Goal: Task Accomplishment & Management: Complete application form

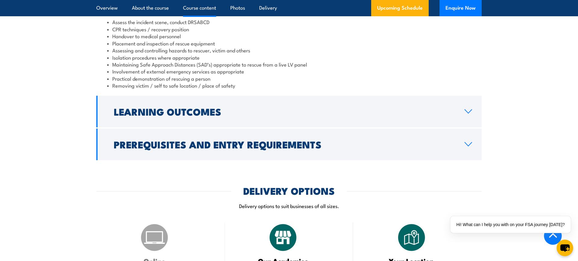
scroll to position [632, 0]
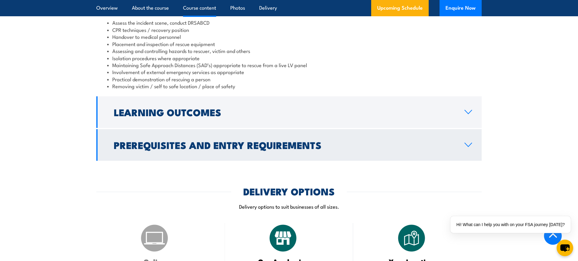
click at [282, 141] on h2 "Prerequisites and Entry Requirements" at bounding box center [284, 145] width 341 height 8
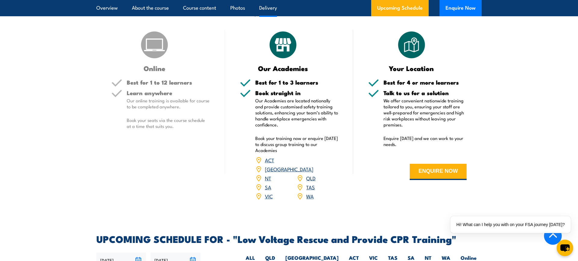
scroll to position [830, 0]
click at [425, 164] on button "ENQUIRE NOW" at bounding box center [437, 172] width 57 height 16
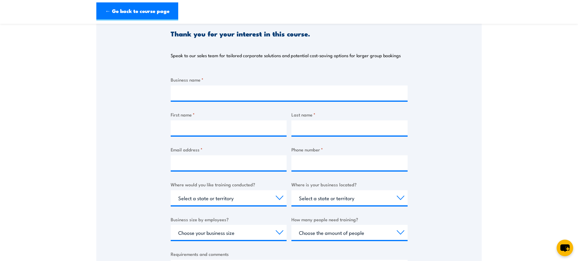
scroll to position [71, 0]
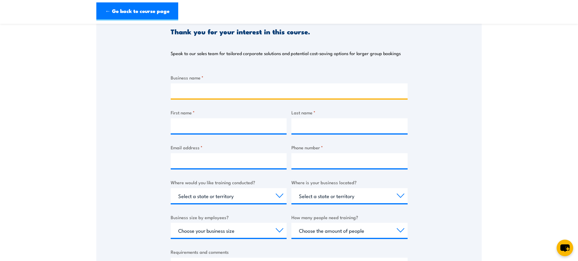
click at [215, 93] on input "Business name *" at bounding box center [289, 90] width 237 height 15
type input "Paramount Energy Co Pty Ltd"
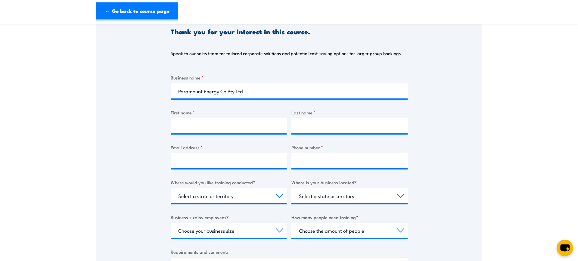
click at [202, 133] on div at bounding box center [229, 125] width 116 height 15
click at [202, 129] on input "First name *" at bounding box center [229, 125] width 116 height 15
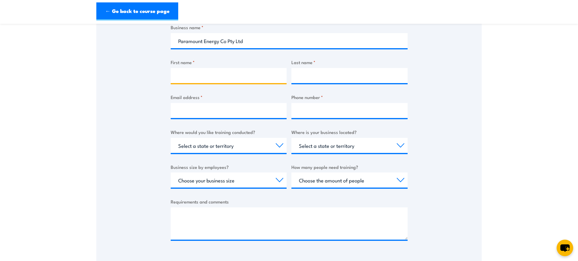
scroll to position [123, 0]
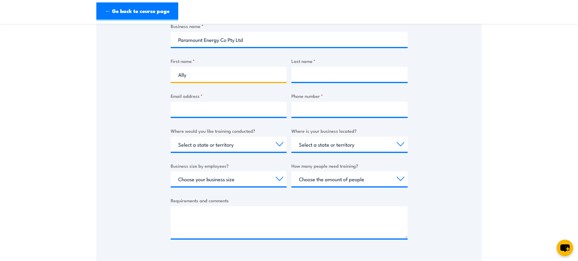
type input "Ally"
type input "Hay"
type input "a"
type input "i"
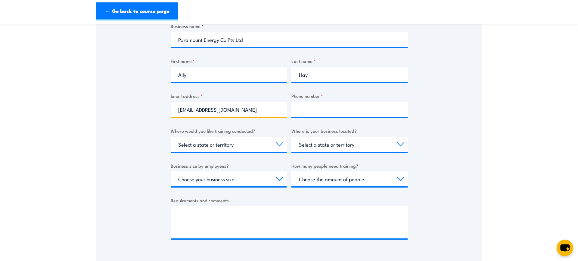
type input "[EMAIL_ADDRESS][DOMAIN_NAME]"
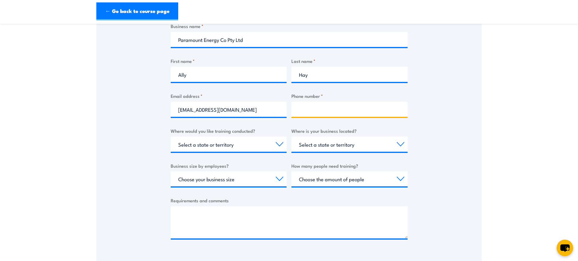
click at [314, 110] on input "Phone number *" at bounding box center [349, 109] width 116 height 15
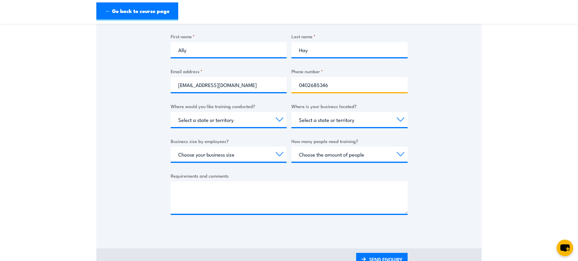
scroll to position [156, 0]
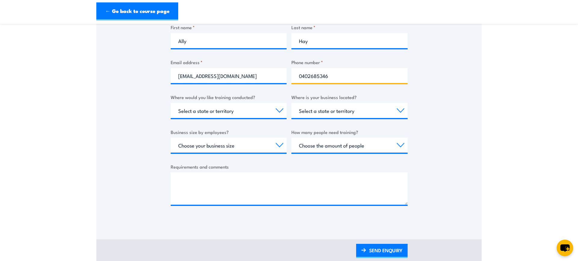
type input "0402685346"
click at [273, 112] on select "Select a state or territory Nationally - multiple locations [GEOGRAPHIC_DATA] […" at bounding box center [229, 110] width 116 height 15
select select "QLD"
click at [171, 103] on select "Select a state or territory Nationally - multiple locations [GEOGRAPHIC_DATA] […" at bounding box center [229, 110] width 116 height 15
click at [324, 112] on select "Select a state or territory [GEOGRAPHIC_DATA] [GEOGRAPHIC_DATA] [GEOGRAPHIC_DAT…" at bounding box center [349, 110] width 116 height 15
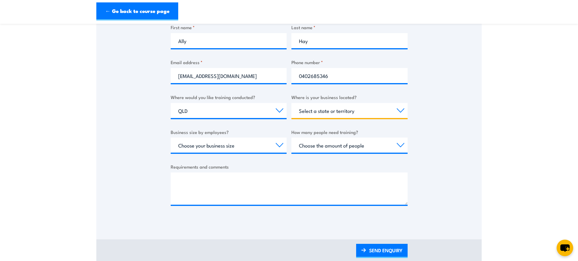
select select "QLD"
click at [291, 103] on select "Select a state or territory [GEOGRAPHIC_DATA] [GEOGRAPHIC_DATA] [GEOGRAPHIC_DAT…" at bounding box center [349, 110] width 116 height 15
click at [136, 140] on div "Thank you for your interest in this course. Speak to our sales team for tailore…" at bounding box center [288, 72] width 385 height 301
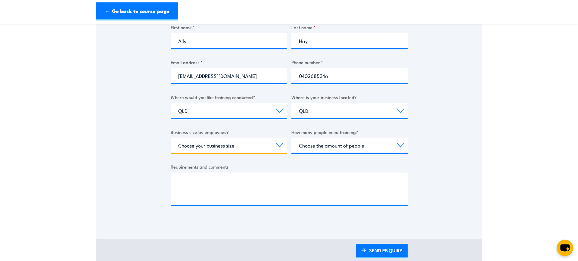
click at [228, 146] on select "Choose your business size 1 to 19 20 to 199 200+" at bounding box center [229, 144] width 116 height 15
select select "1 to 19"
click at [171, 137] on select "Choose your business size 1 to 19 20 to 199 200+" at bounding box center [229, 144] width 116 height 15
click at [487, 149] on section "Low Voltage Rescue and Provide CPR Training Thank you for your interest in this…" at bounding box center [289, 69] width 578 height 391
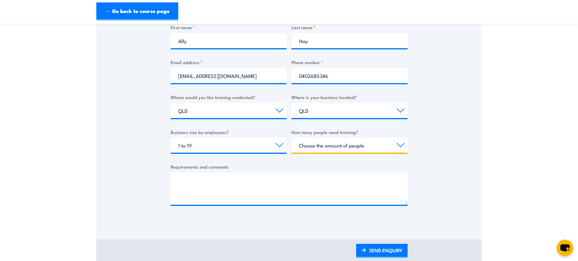
click at [355, 146] on select "Choose the amount of people 1 to 4 5 to 19 20+" at bounding box center [349, 144] width 116 height 15
select select "5 to 19"
click at [291, 137] on select "Choose the amount of people 1 to 4 5 to 19 20+" at bounding box center [349, 144] width 116 height 15
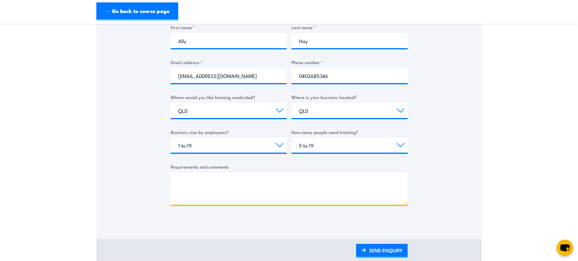
click at [218, 181] on textarea "Requirements and comments" at bounding box center [289, 188] width 237 height 32
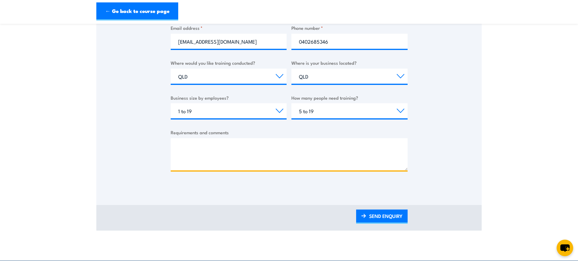
scroll to position [191, 0]
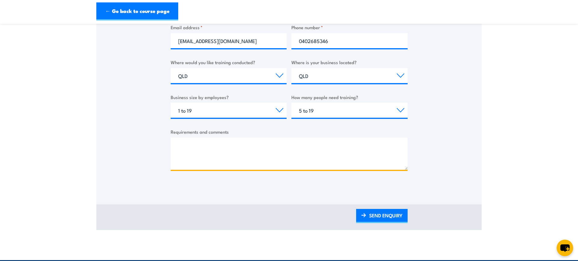
drag, startPoint x: 208, startPoint y: 149, endPoint x: 205, endPoint y: 149, distance: 3.3
click at [208, 149] on textarea "Requirements and comments" at bounding box center [289, 153] width 237 height 32
click at [253, 147] on textarea "We require both CPR and LVR" at bounding box center [289, 153] width 237 height 32
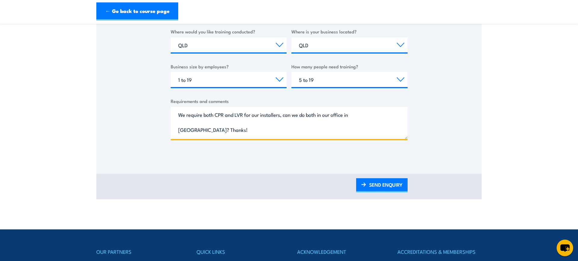
scroll to position [222, 0]
type textarea "We require both CPR and LVR for our installers, can we do both in our office in…"
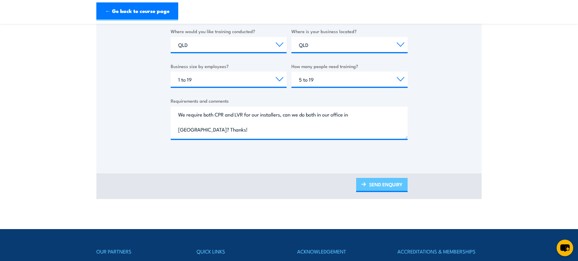
click at [394, 187] on link "SEND ENQUIRY" at bounding box center [381, 185] width 51 height 14
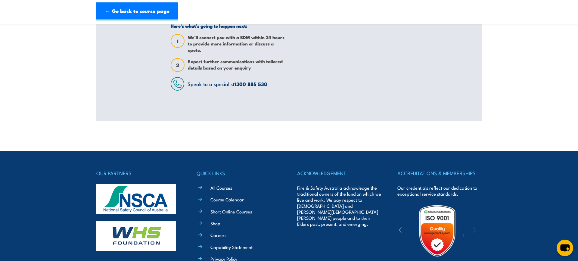
scroll to position [0, 0]
